Goal: Task Accomplishment & Management: Manage account settings

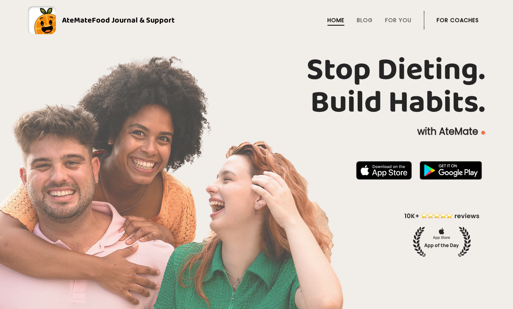
click at [454, 20] on link "For Coaches" at bounding box center [458, 20] width 42 height 6
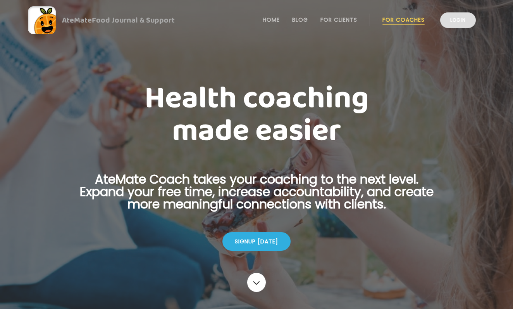
click at [452, 26] on link "Login" at bounding box center [458, 20] width 36 height 16
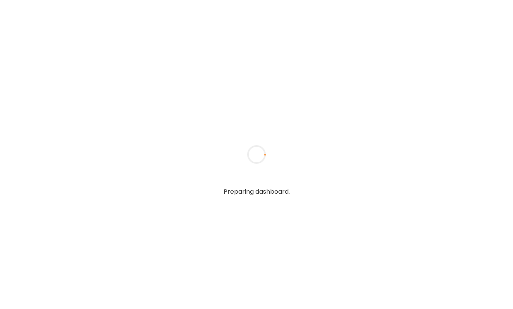
type textarea "**********"
type input "**********"
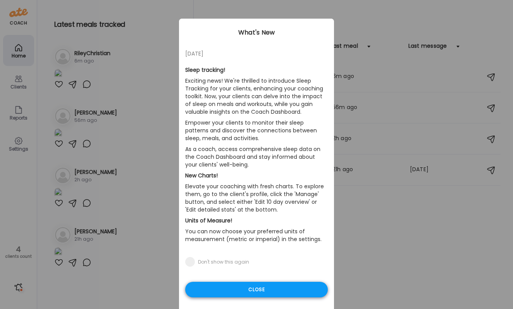
click at [228, 287] on div "Close" at bounding box center [256, 290] width 143 height 16
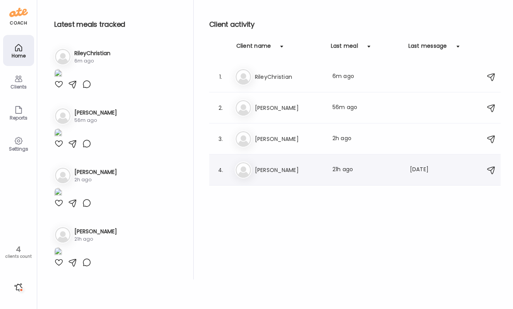
click at [297, 167] on h3 "[PERSON_NAME]" at bounding box center [289, 169] width 68 height 9
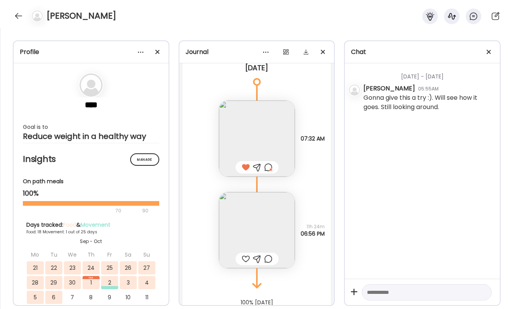
scroll to position [8451, 0]
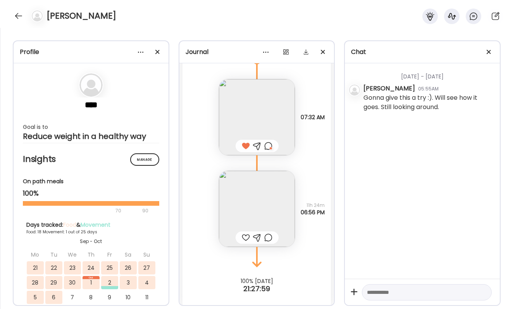
click at [269, 217] on img at bounding box center [257, 209] width 76 height 76
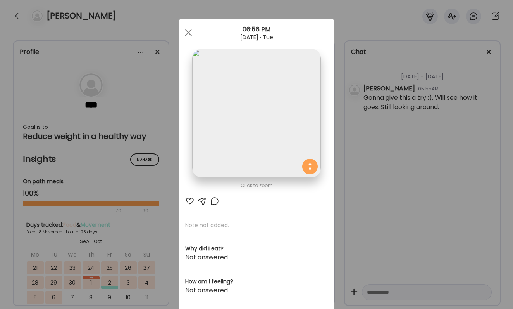
click at [194, 203] on div at bounding box center [189, 200] width 9 height 9
click at [215, 200] on div at bounding box center [214, 200] width 9 height 9
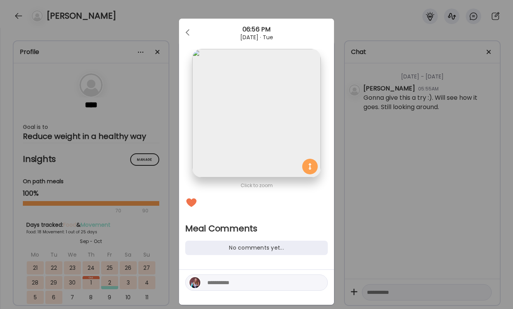
click at [230, 282] on textarea at bounding box center [259, 282] width 105 height 9
type textarea "**********"
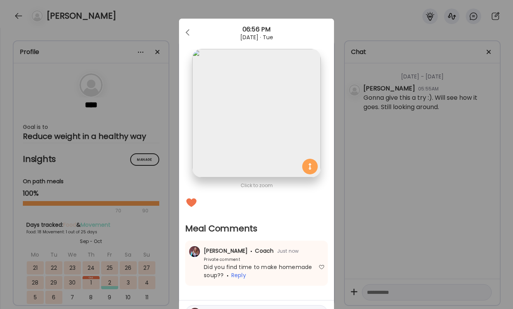
click at [377, 261] on div "Ate Coach Dashboard Wahoo! It’s official Take a moment to set up your Coach Pro…" at bounding box center [256, 154] width 513 height 309
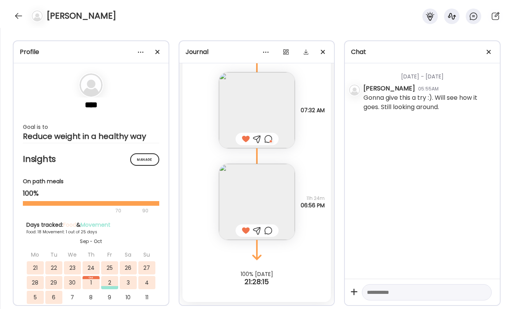
scroll to position [8458, 0]
click at [20, 9] on div "[PERSON_NAME]" at bounding box center [256, 14] width 513 height 28
click at [20, 12] on div at bounding box center [18, 16] width 12 height 12
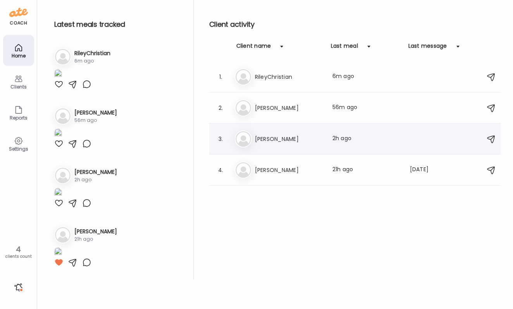
click at [259, 134] on h3 "[PERSON_NAME]" at bounding box center [289, 138] width 68 height 9
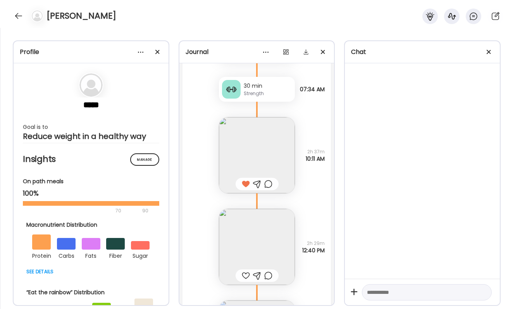
scroll to position [23094, 0]
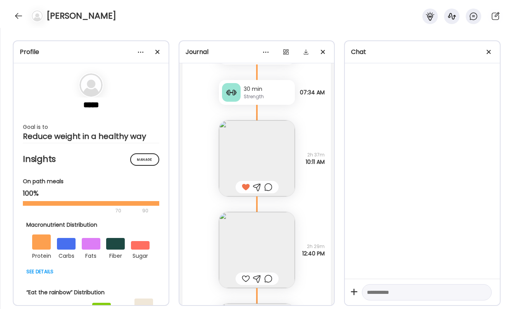
click at [273, 246] on img at bounding box center [257, 250] width 76 height 76
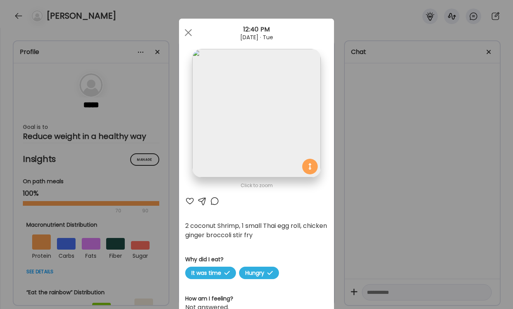
click at [341, 223] on div "Ate Coach Dashboard Wahoo! It’s official Take a moment to set up your Coach Pro…" at bounding box center [256, 154] width 513 height 309
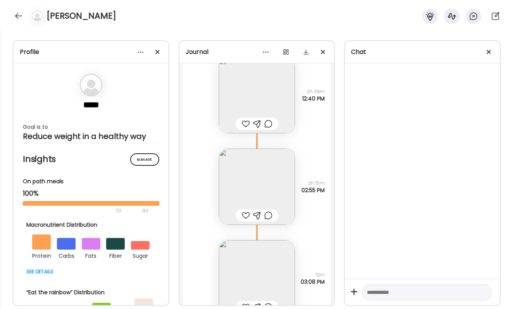
scroll to position [23251, 0]
click at [279, 85] on img at bounding box center [257, 93] width 76 height 76
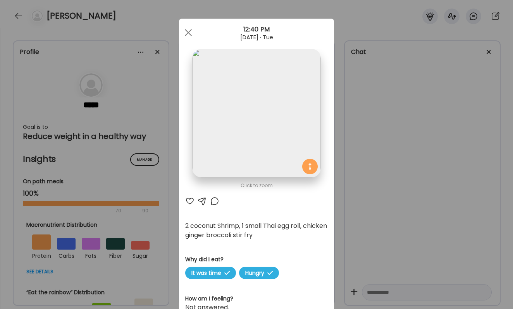
click at [409, 158] on div "Ate Coach Dashboard Wahoo! It’s official Take a moment to set up your Coach Pro…" at bounding box center [256, 154] width 513 height 309
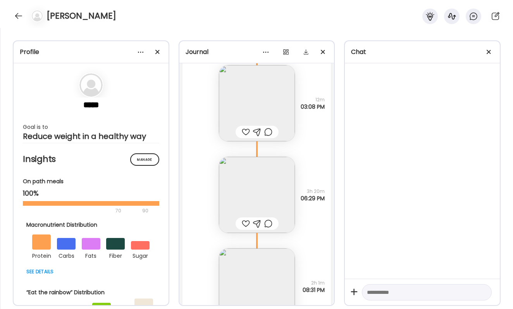
scroll to position [23426, 0]
click at [268, 181] on img at bounding box center [257, 192] width 76 height 76
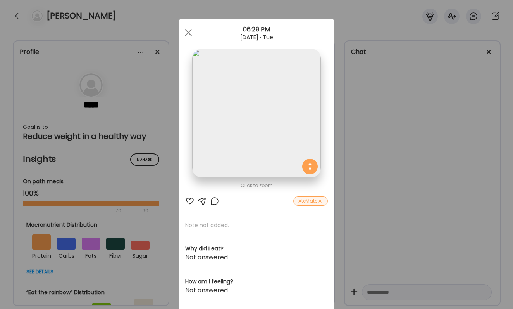
click at [392, 174] on div "Ate Coach Dashboard Wahoo! It’s official Take a moment to set up your Coach Pro…" at bounding box center [256, 154] width 513 height 309
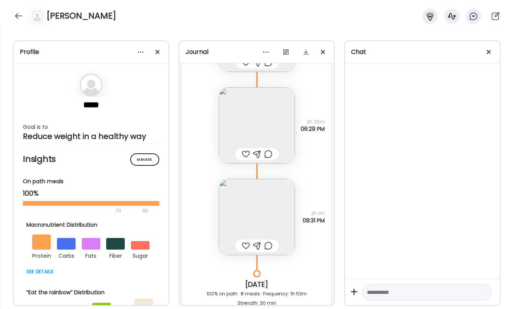
scroll to position [23525, 0]
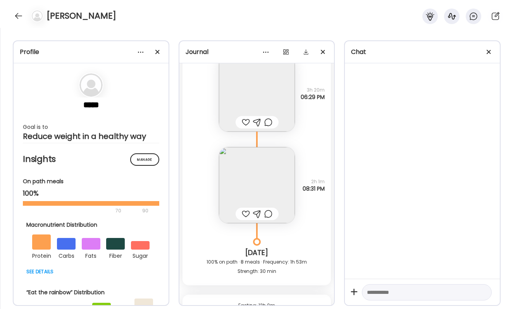
click at [272, 178] on img at bounding box center [257, 185] width 76 height 76
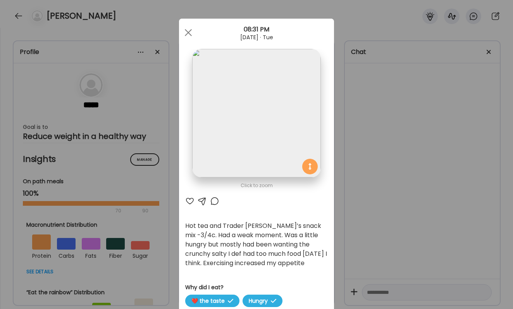
click at [368, 229] on div "Ate Coach Dashboard Wahoo! It’s official Take a moment to set up your Coach Pro…" at bounding box center [256, 154] width 513 height 309
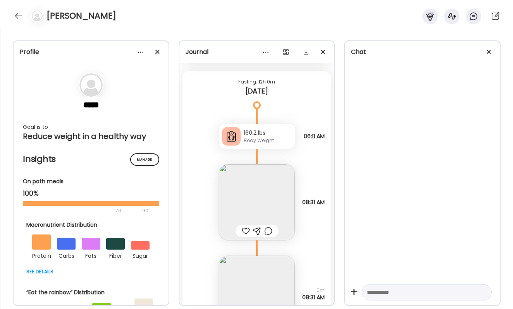
scroll to position [23753, 0]
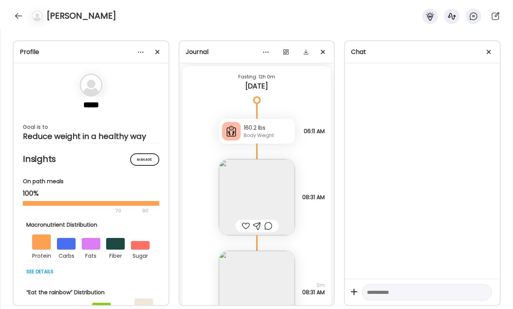
click at [274, 199] on img at bounding box center [257, 197] width 76 height 76
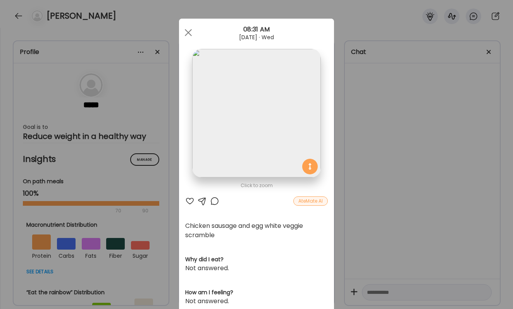
click at [386, 150] on div "Ate Coach Dashboard Wahoo! It’s official Take a moment to set up your Coach Pro…" at bounding box center [256, 154] width 513 height 309
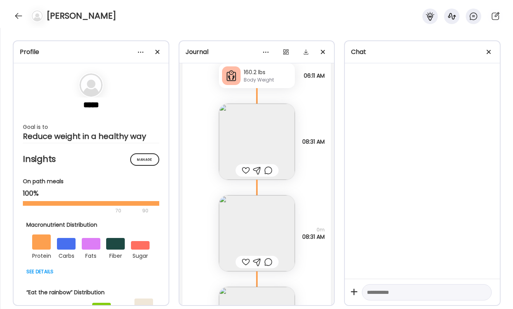
scroll to position [23829, 0]
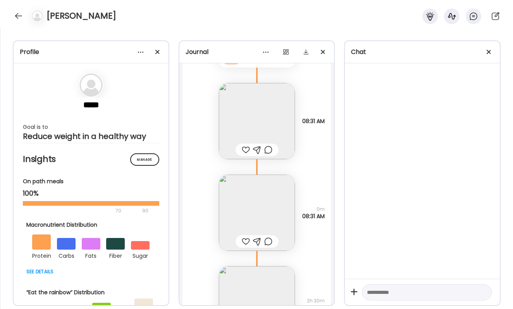
click at [276, 191] on img at bounding box center [257, 212] width 76 height 76
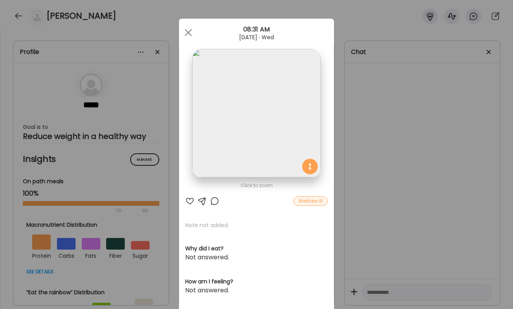
click at [357, 171] on div "Ate Coach Dashboard Wahoo! It’s official Take a moment to set up your Coach Pro…" at bounding box center [256, 154] width 513 height 309
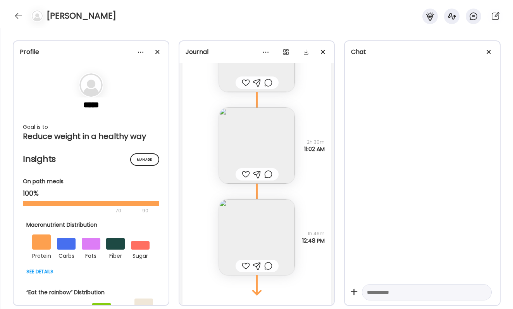
scroll to position [23996, 0]
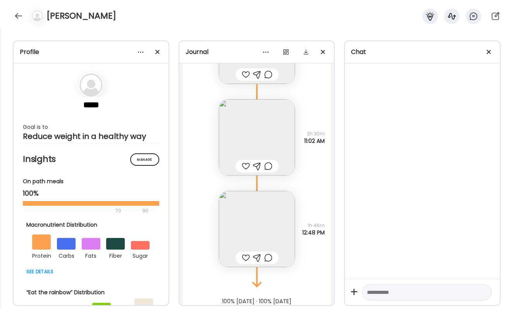
click at [264, 227] on img at bounding box center [257, 229] width 76 height 76
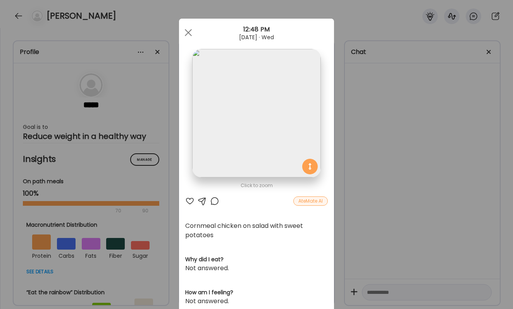
click at [372, 144] on div "Ate Coach Dashboard Wahoo! It’s official Take a moment to set up your Coach Pro…" at bounding box center [256, 154] width 513 height 309
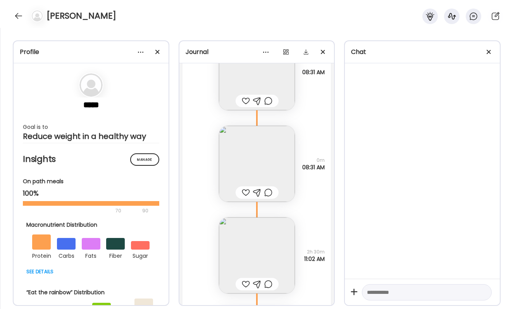
scroll to position [23876, 0]
drag, startPoint x: 299, startPoint y: 170, endPoint x: 318, endPoint y: 169, distance: 18.6
click at [318, 169] on span "08:31 AM" at bounding box center [313, 169] width 22 height 7
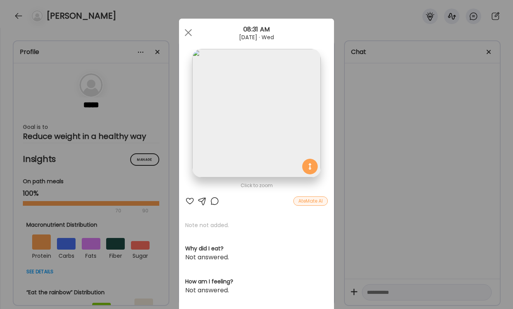
click at [355, 173] on div "Ate Coach Dashboard Wahoo! It’s official Take a moment to set up your Coach Pro…" at bounding box center [256, 154] width 513 height 309
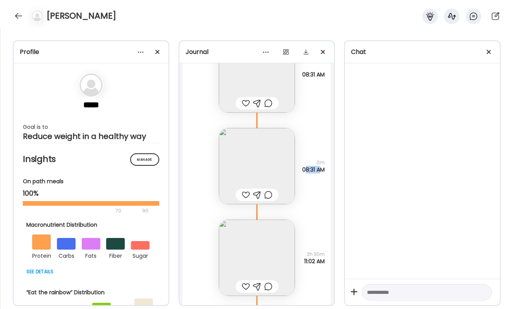
drag, startPoint x: 302, startPoint y: 168, endPoint x: 322, endPoint y: 170, distance: 19.5
click at [322, 170] on span "08:31 AM" at bounding box center [313, 169] width 22 height 7
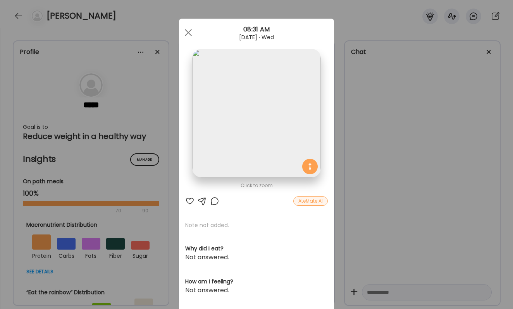
click at [341, 170] on div "Ate Coach Dashboard Wahoo! It’s official Take a moment to set up your Coach Pro…" at bounding box center [256, 154] width 513 height 309
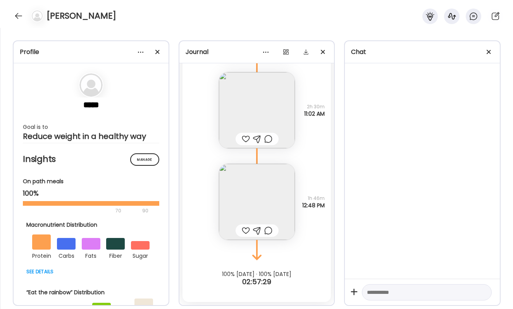
scroll to position [24023, 0]
click at [16, 18] on div at bounding box center [18, 16] width 12 height 12
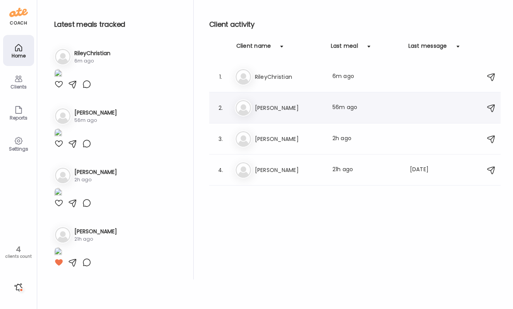
click at [273, 115] on div "Be [PERSON_NAME] Last meal: 56m ago" at bounding box center [356, 107] width 243 height 17
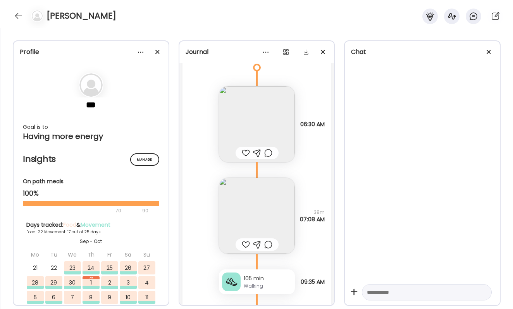
scroll to position [14692, 0]
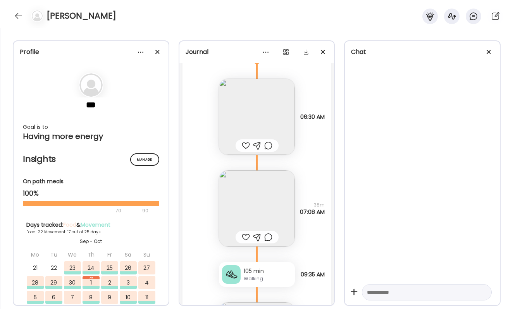
click at [244, 145] on div at bounding box center [246, 145] width 8 height 9
click at [244, 235] on div at bounding box center [246, 236] width 8 height 9
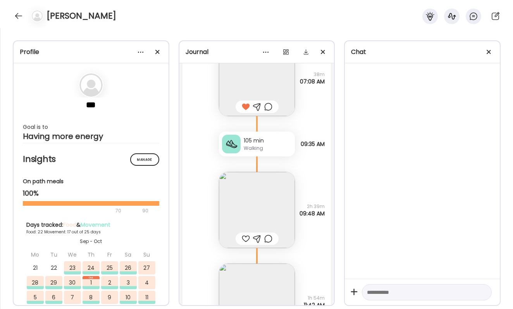
click at [244, 238] on div at bounding box center [246, 238] width 8 height 9
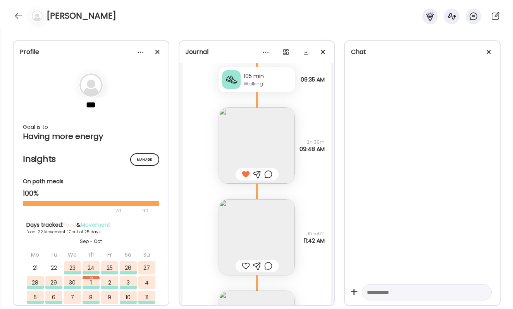
scroll to position [14940, 0]
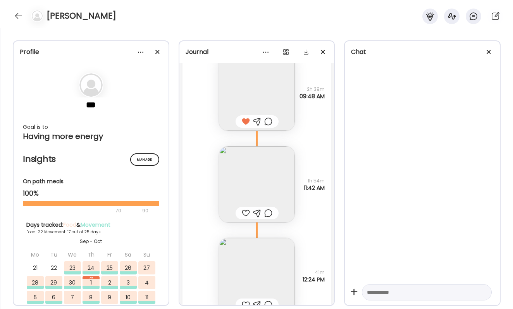
click at [245, 216] on div at bounding box center [246, 212] width 8 height 9
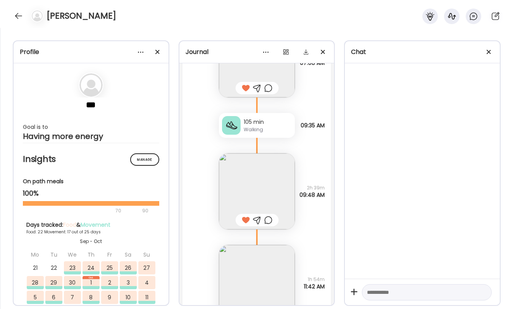
scroll to position [14876, 0]
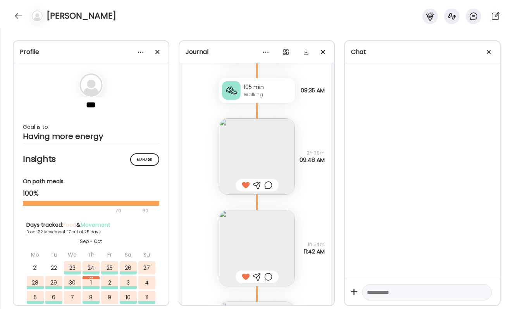
click at [251, 214] on img at bounding box center [257, 248] width 76 height 76
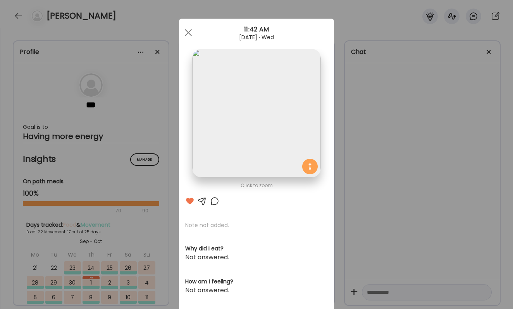
click at [337, 222] on div "Ate Coach Dashboard Wahoo! It’s official Take a moment to set up your Coach Pro…" at bounding box center [256, 154] width 513 height 309
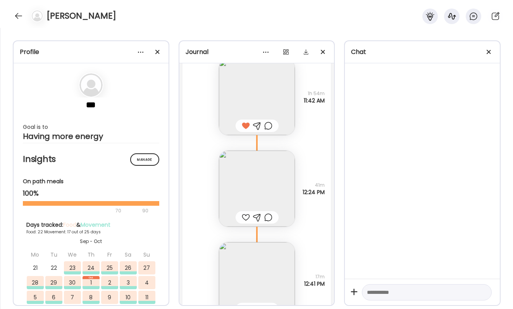
scroll to position [15046, 0]
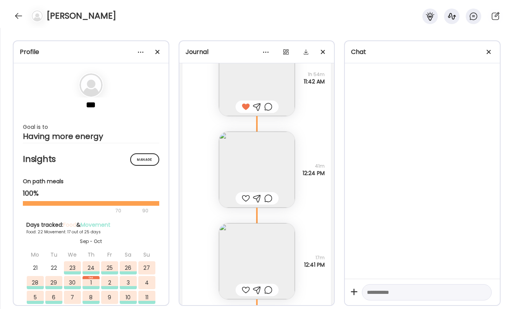
click at [266, 185] on img at bounding box center [257, 169] width 76 height 76
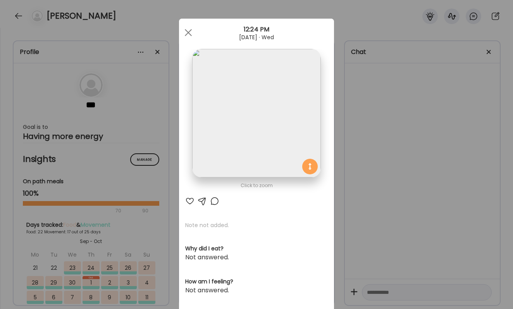
click at [417, 171] on div "Ate Coach Dashboard Wahoo! It’s official Take a moment to set up your Coach Pro…" at bounding box center [256, 154] width 513 height 309
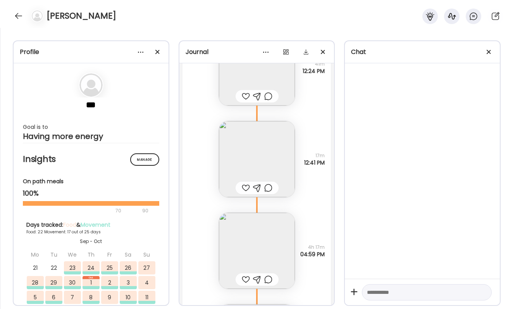
scroll to position [15150, 0]
click at [250, 184] on div at bounding box center [257, 185] width 43 height 12
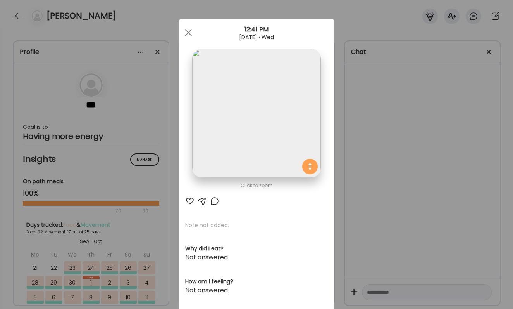
click at [192, 199] on div at bounding box center [189, 200] width 9 height 9
click at [321, 186] on div "Click to zoom" at bounding box center [256, 185] width 143 height 9
click at [334, 188] on div "Ate Coach Dashboard Wahoo! It’s official Take a moment to set up your Coach Pro…" at bounding box center [256, 154] width 513 height 309
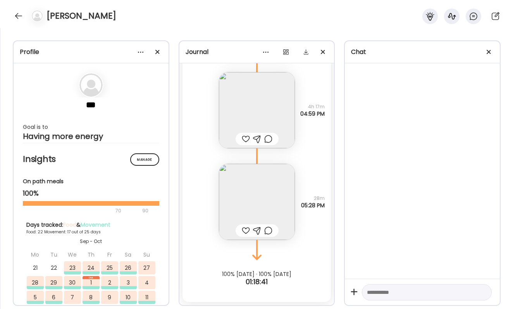
scroll to position [15288, 0]
click at [251, 209] on img at bounding box center [257, 202] width 76 height 76
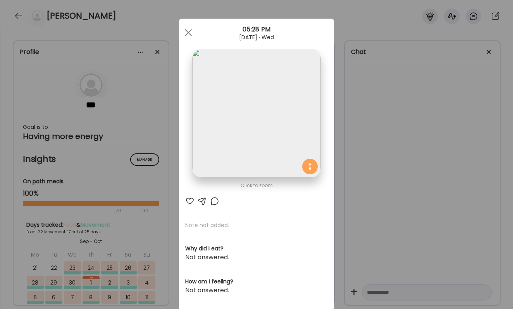
click at [373, 181] on div "Ate Coach Dashboard Wahoo! It’s official Take a moment to set up your Coach Pro…" at bounding box center [256, 154] width 513 height 309
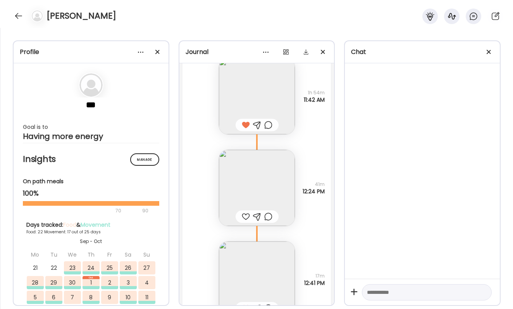
scroll to position [15036, 0]
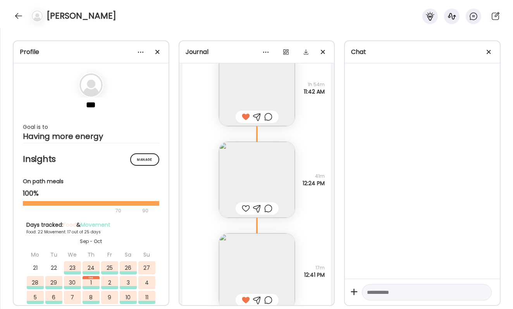
click at [247, 206] on div at bounding box center [246, 208] width 8 height 9
click at [268, 209] on div at bounding box center [268, 208] width 8 height 9
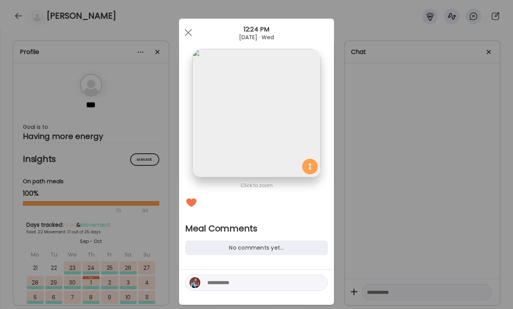
click at [252, 279] on textarea at bounding box center [259, 282] width 105 height 9
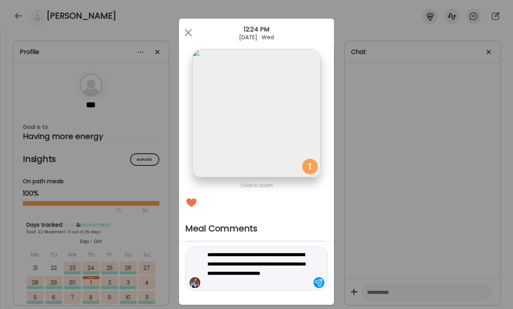
type textarea "**********"
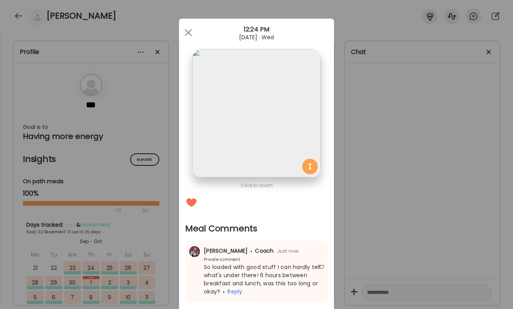
click at [381, 227] on div "Ate Coach Dashboard Wahoo! It’s official Take a moment to set up your Coach Pro…" at bounding box center [256, 154] width 513 height 309
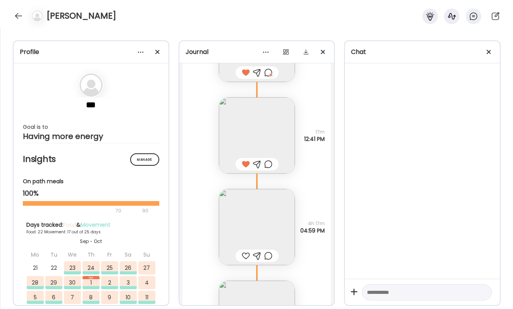
click at [242, 253] on div at bounding box center [246, 255] width 8 height 9
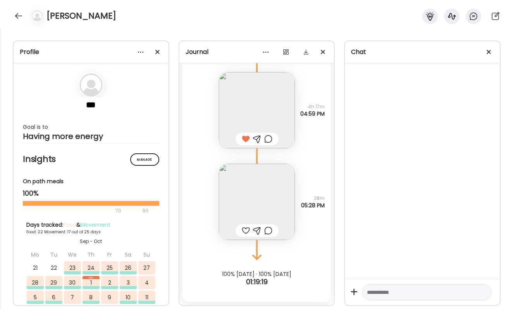
scroll to position [15288, 0]
click at [244, 230] on div at bounding box center [246, 230] width 8 height 9
click at [266, 230] on div at bounding box center [268, 230] width 8 height 9
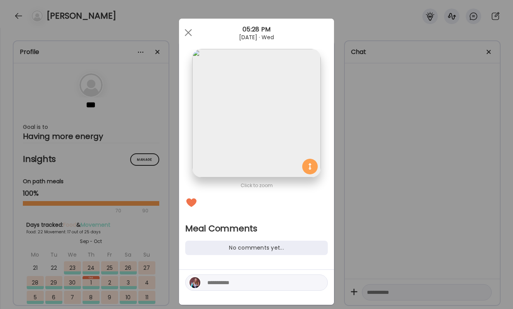
click at [380, 171] on div "Ate Coach Dashboard Wahoo! It’s official Take a moment to set up your Coach Pro…" at bounding box center [256, 154] width 513 height 309
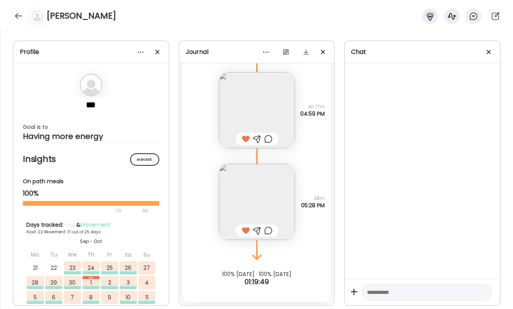
click at [268, 228] on div at bounding box center [268, 230] width 8 height 9
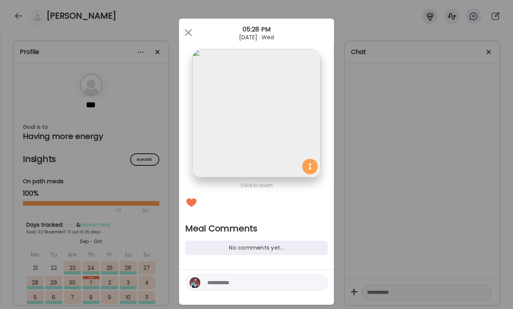
click at [251, 276] on div at bounding box center [256, 282] width 143 height 16
click at [252, 283] on textarea at bounding box center [259, 282] width 105 height 9
type textarea "*"
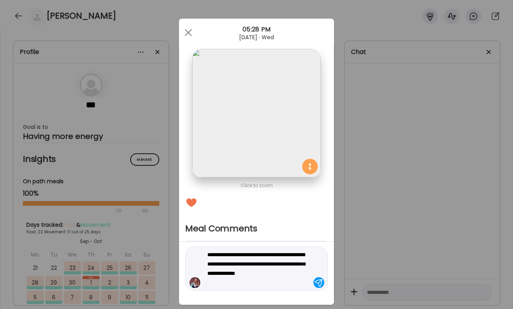
click at [224, 262] on textarea "**********" at bounding box center [259, 268] width 105 height 37
type textarea "**********"
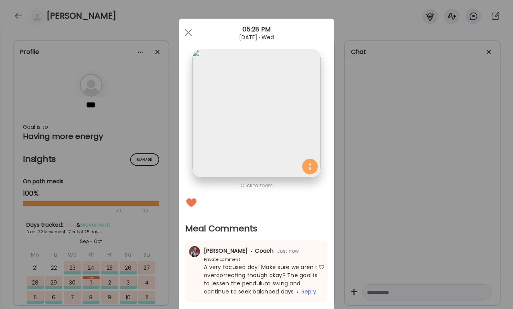
click at [365, 234] on div "Ate Coach Dashboard Wahoo! It’s official Take a moment to set up your Coach Pro…" at bounding box center [256, 154] width 513 height 309
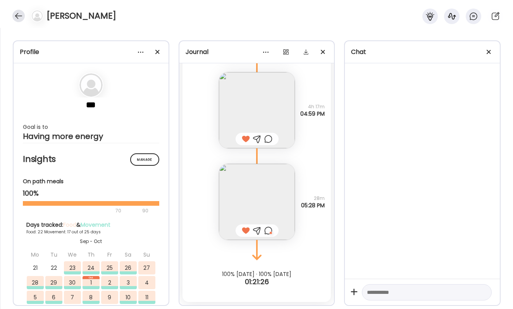
click at [17, 16] on div at bounding box center [18, 16] width 12 height 12
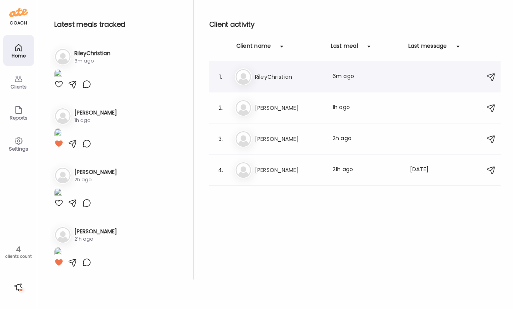
click at [276, 75] on h3 "RileyChristian" at bounding box center [289, 76] width 68 height 9
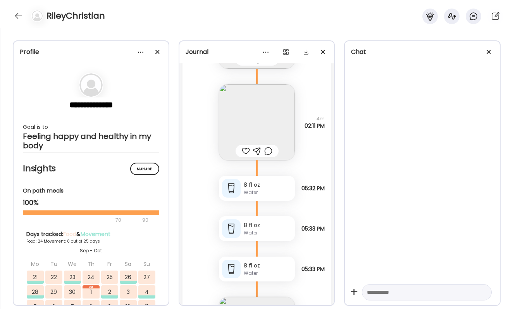
scroll to position [29439, 0]
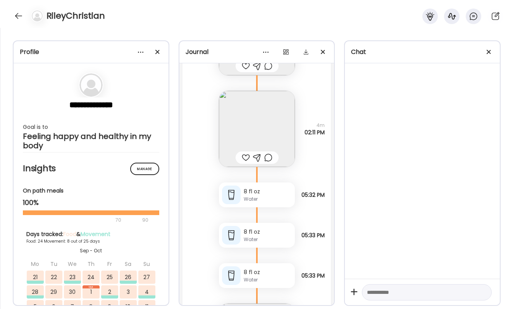
click at [285, 147] on img at bounding box center [257, 129] width 76 height 76
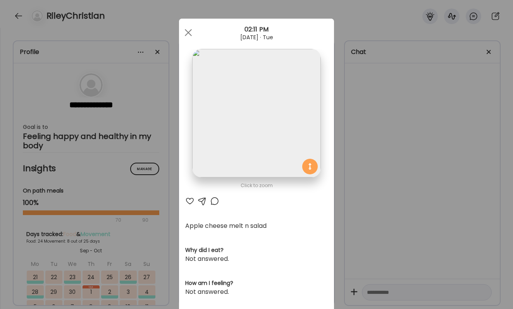
click at [391, 216] on div "Ate Coach Dashboard Wahoo! It’s official Take a moment to set up your Coach Pro…" at bounding box center [256, 154] width 513 height 309
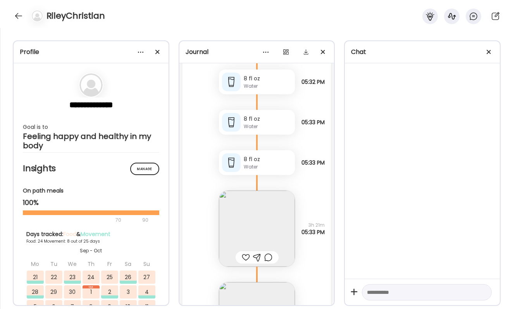
scroll to position [29553, 0]
click at [283, 192] on img at bounding box center [257, 227] width 76 height 76
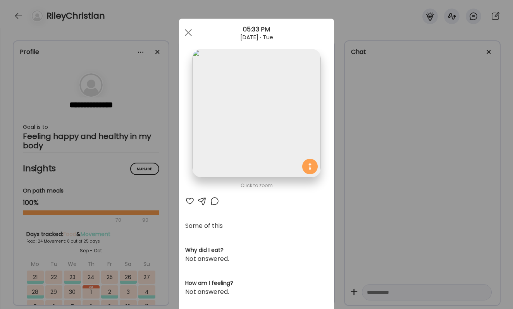
click at [328, 170] on section at bounding box center [256, 122] width 155 height 146
click at [338, 174] on div "Ate Coach Dashboard Wahoo! It’s official Take a moment to set up your Coach Pro…" at bounding box center [256, 154] width 513 height 309
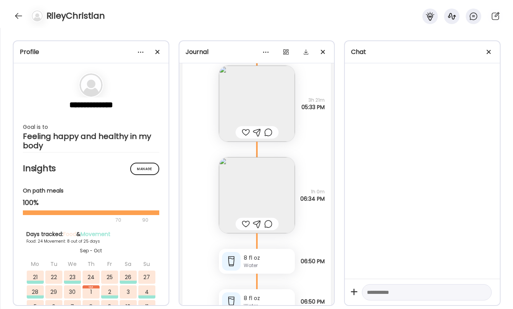
scroll to position [29680, 0]
click at [281, 179] on img at bounding box center [257, 192] width 76 height 76
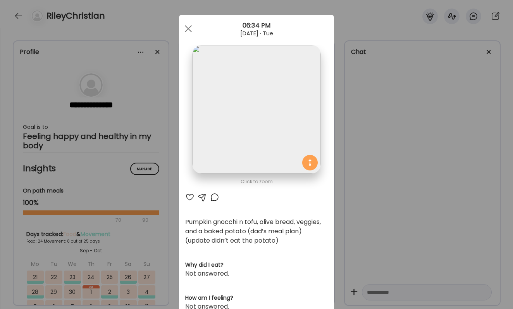
scroll to position [4, 0]
click at [356, 205] on div "Ate Coach Dashboard Wahoo! It’s official Take a moment to set up your Coach Pro…" at bounding box center [256, 154] width 513 height 309
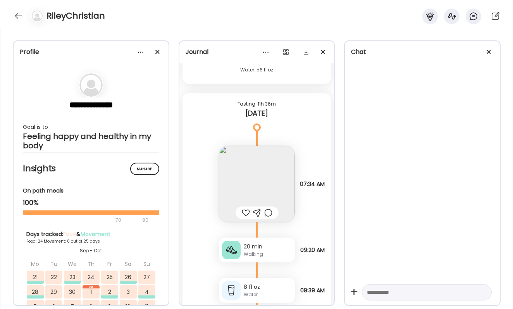
scroll to position [30061, 0]
click at [274, 199] on img at bounding box center [257, 183] width 76 height 76
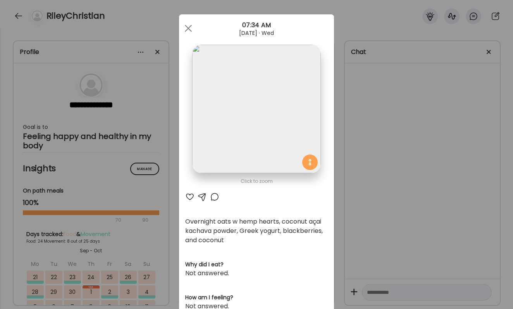
click at [359, 212] on div "Ate Coach Dashboard Wahoo! It’s official Take a moment to set up your Coach Pro…" at bounding box center [256, 154] width 513 height 309
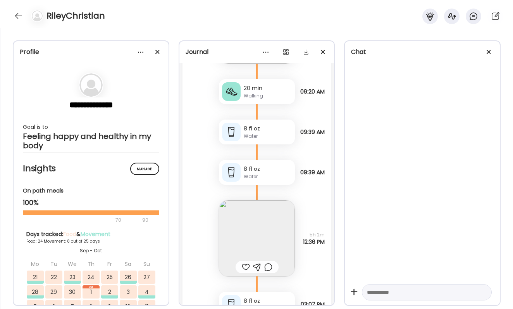
scroll to position [30223, 0]
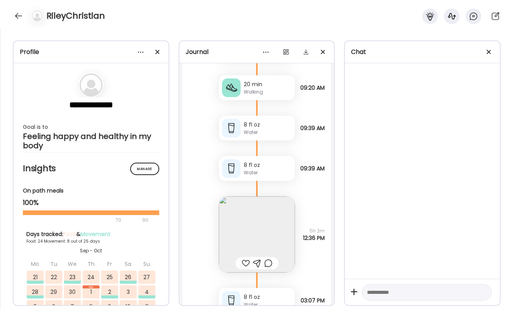
click at [292, 210] on img at bounding box center [257, 234] width 76 height 76
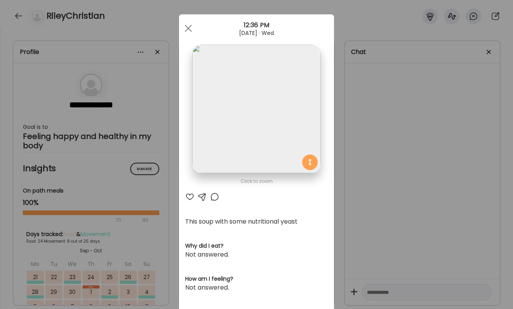
click at [349, 200] on div "Ate Coach Dashboard Wahoo! It’s official Take a moment to set up your Coach Pro…" at bounding box center [256, 154] width 513 height 309
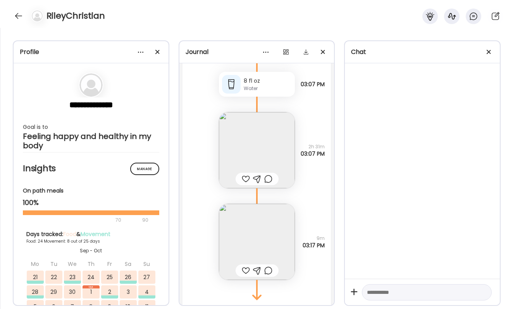
scroll to position [30490, 0]
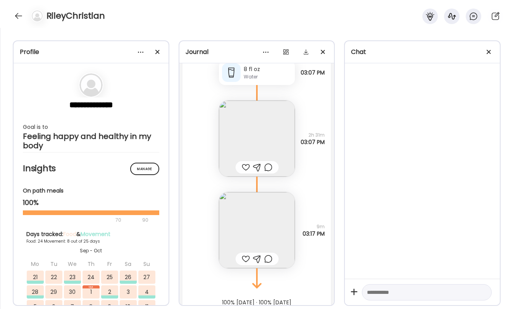
click at [265, 135] on img at bounding box center [257, 138] width 76 height 76
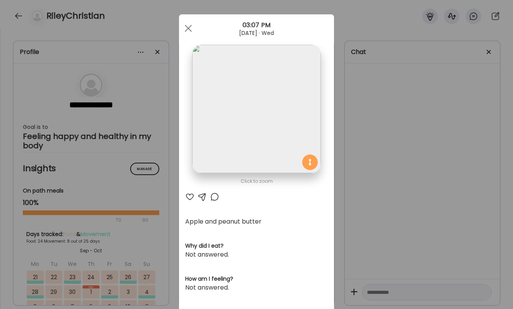
click at [362, 189] on div "Ate Coach Dashboard Wahoo! It’s official Take a moment to set up your Coach Pro…" at bounding box center [256, 154] width 513 height 309
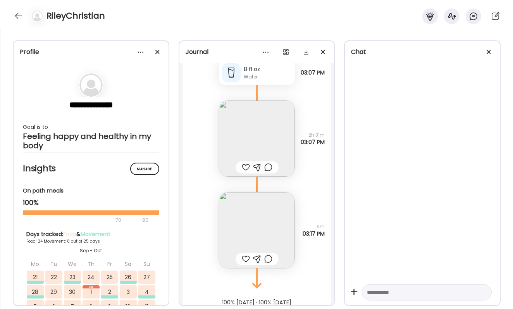
click at [283, 216] on img at bounding box center [257, 230] width 76 height 76
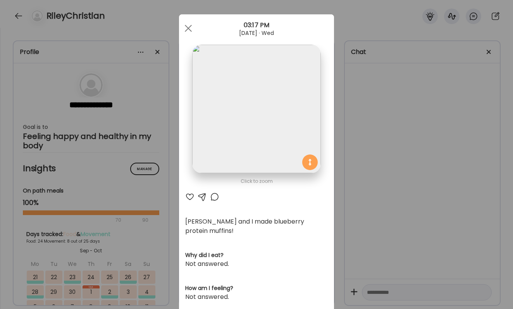
click at [369, 237] on div "Ate Coach Dashboard Wahoo! It’s official Take a moment to set up your Coach Pro…" at bounding box center [256, 154] width 513 height 309
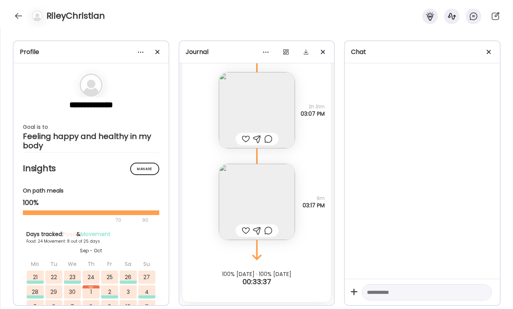
scroll to position [30519, 0]
click at [20, 15] on div at bounding box center [18, 16] width 12 height 12
